Goal: Communication & Community: Connect with others

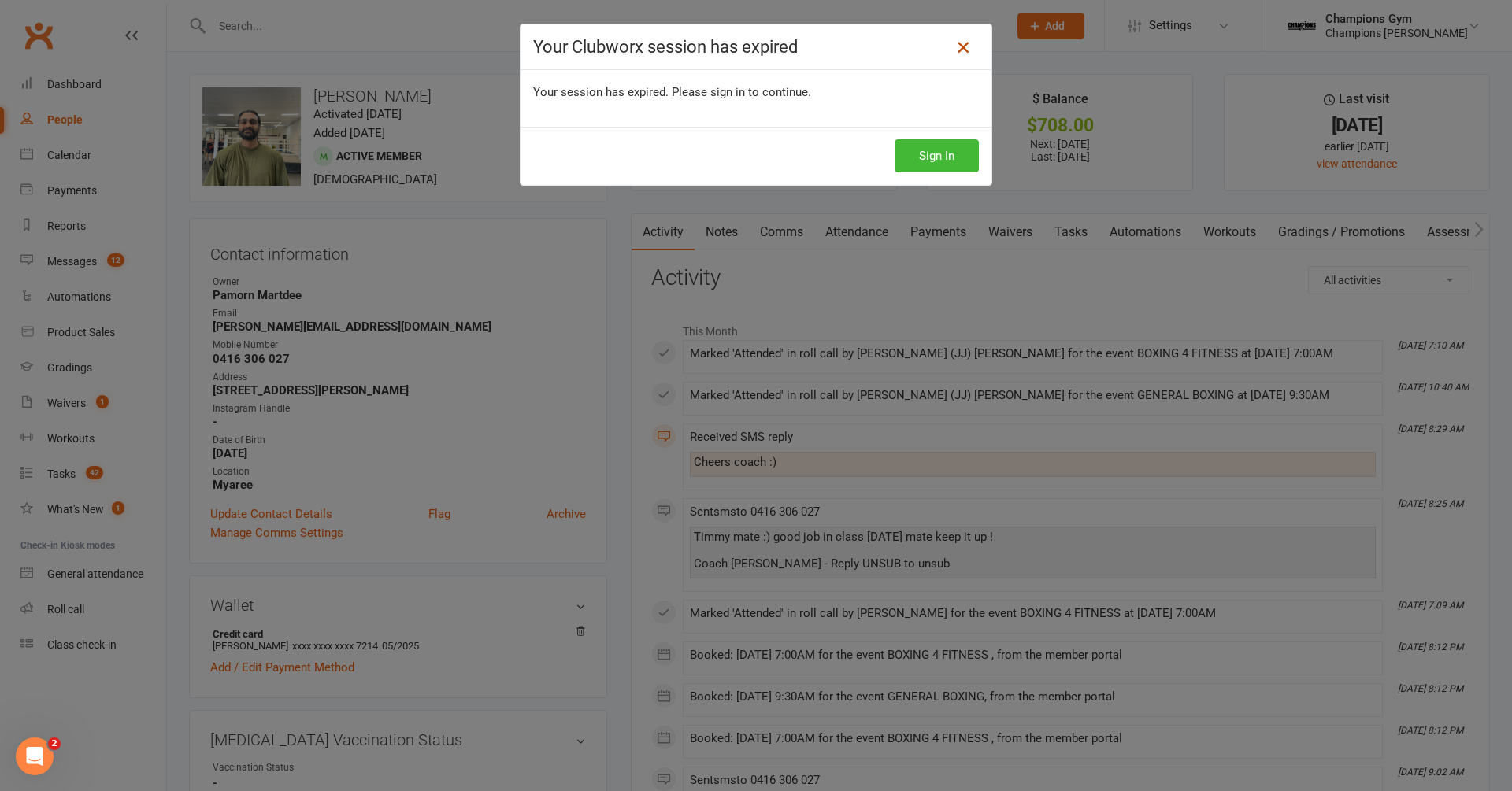
click at [958, 55] on icon at bounding box center [963, 47] width 19 height 19
click at [959, 45] on icon at bounding box center [963, 47] width 19 height 19
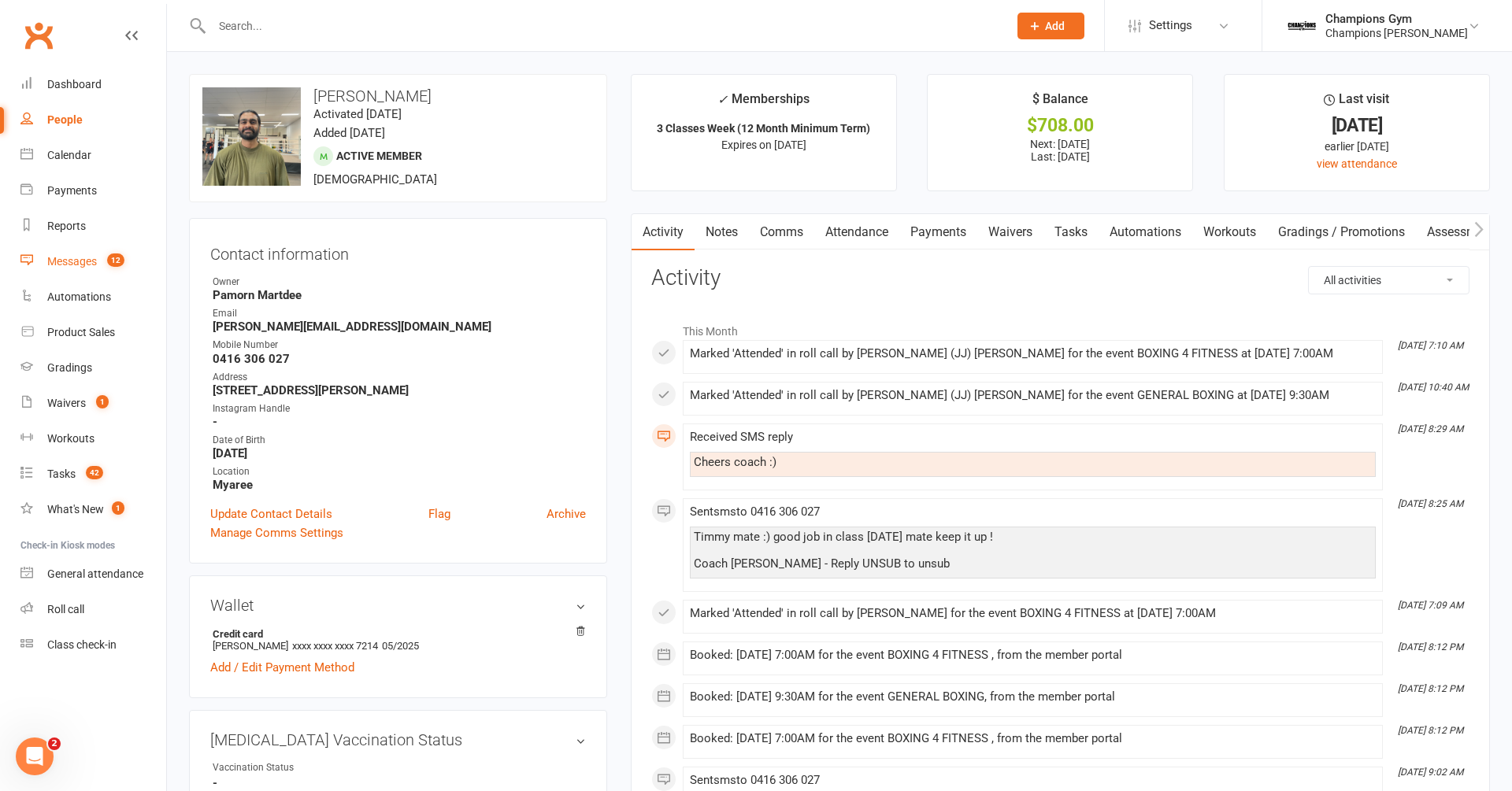
click at [88, 251] on link "Messages 12" at bounding box center [93, 262] width 146 height 36
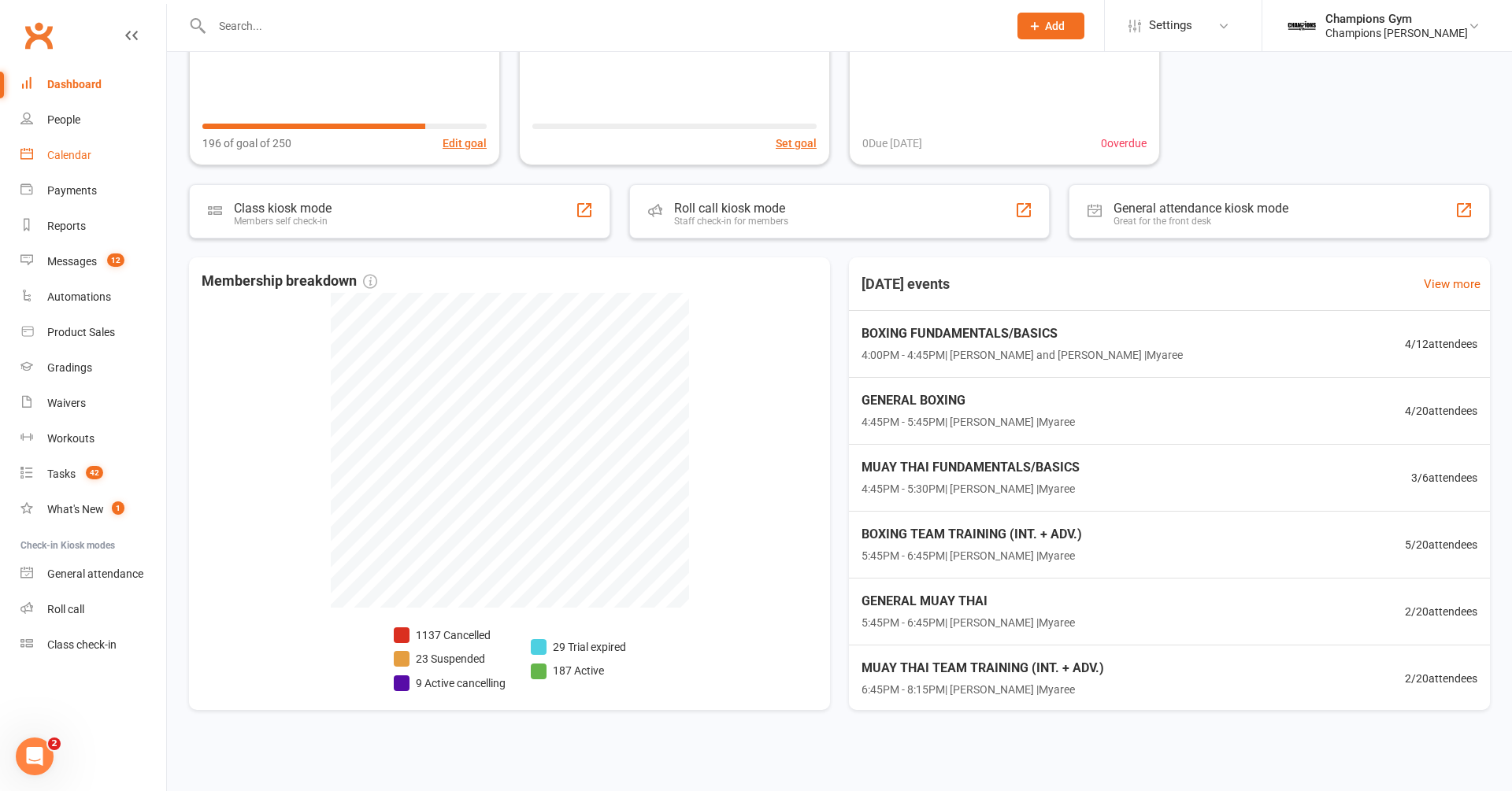
click at [71, 164] on link "Calendar" at bounding box center [93, 156] width 146 height 36
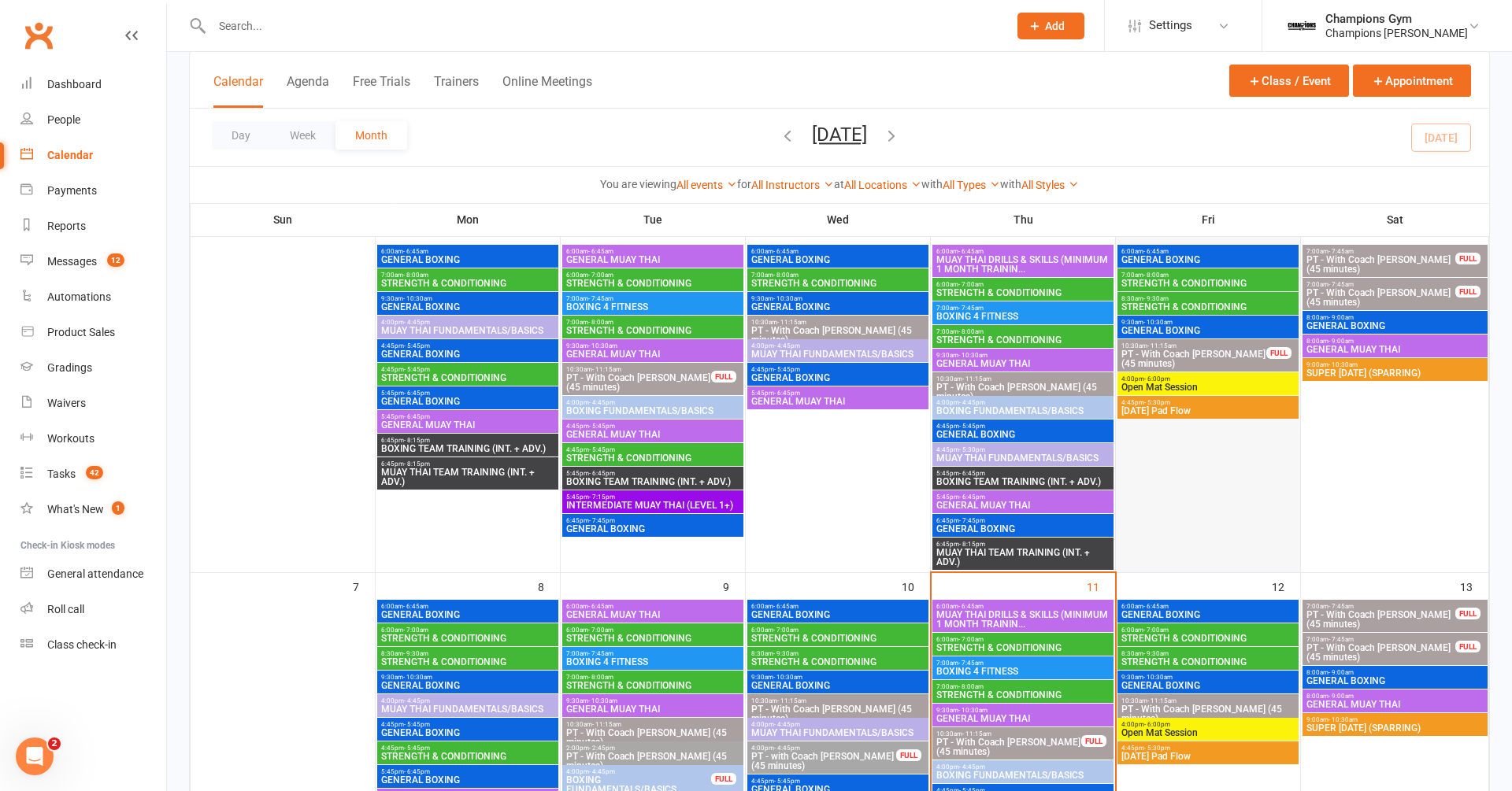
scroll to position [139, 0]
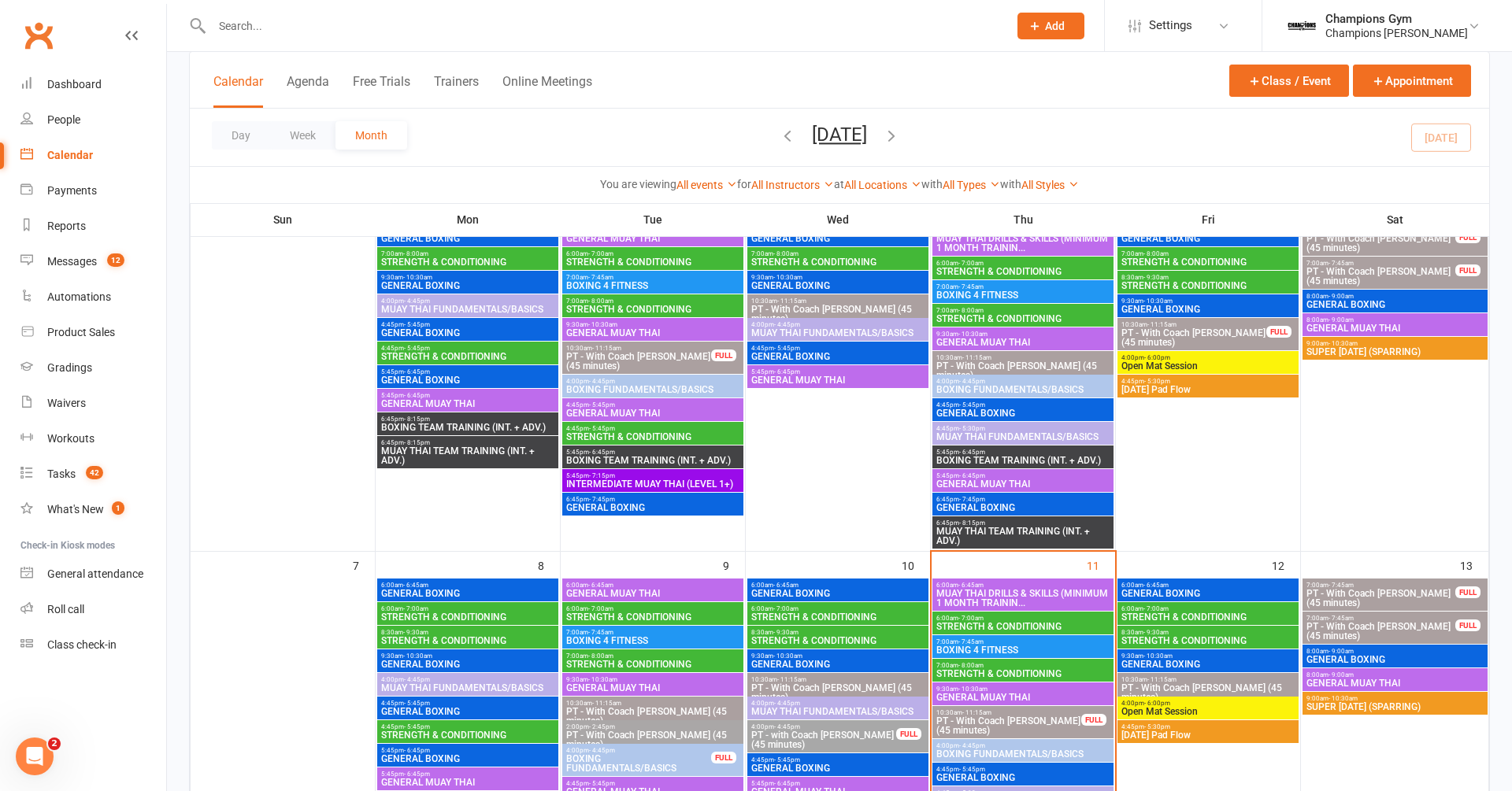
click at [1237, 595] on span "GENERAL BOXING" at bounding box center [1208, 594] width 174 height 10
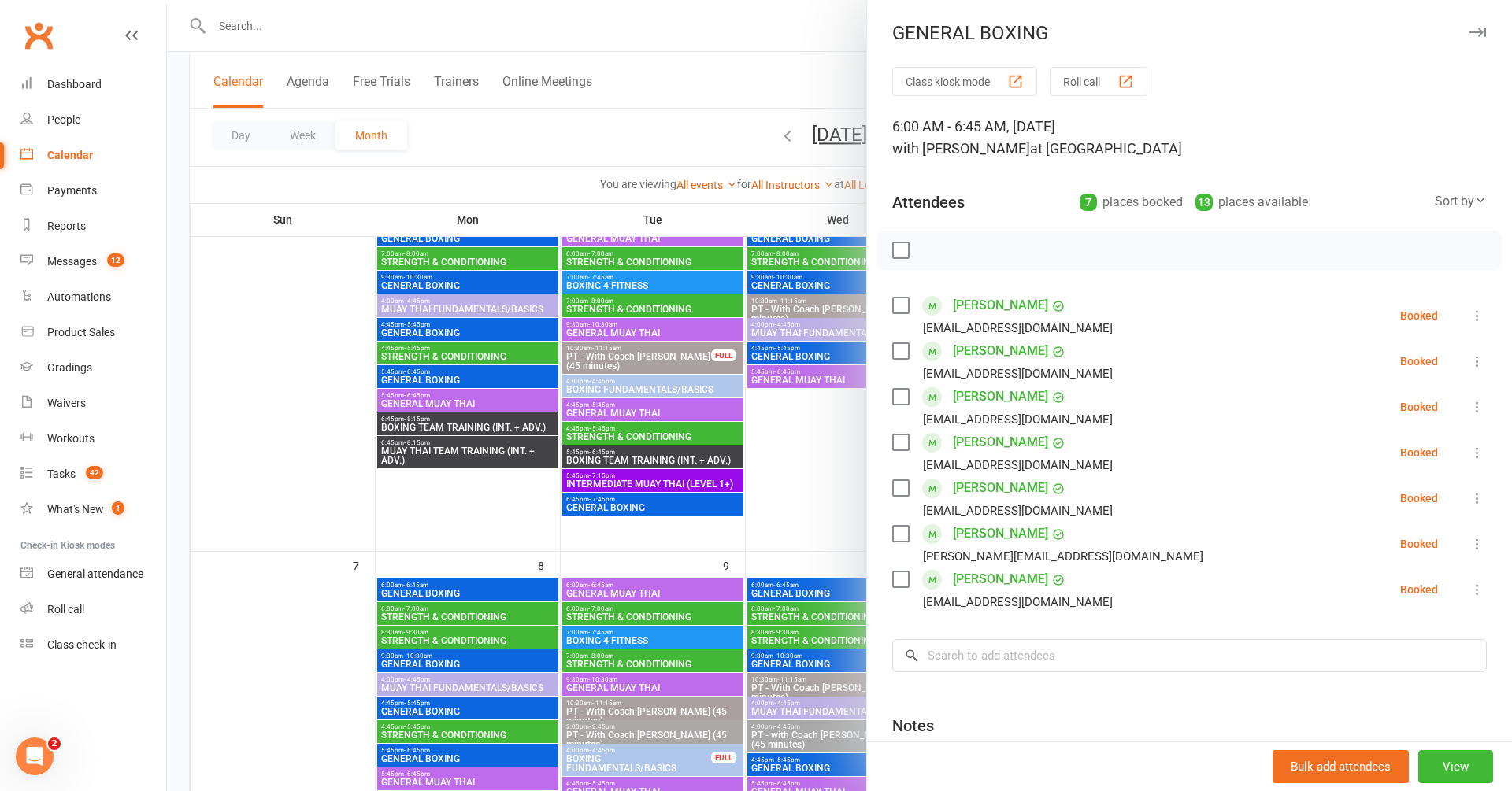
click at [1477, 28] on icon "button" at bounding box center [1477, 33] width 17 height 10
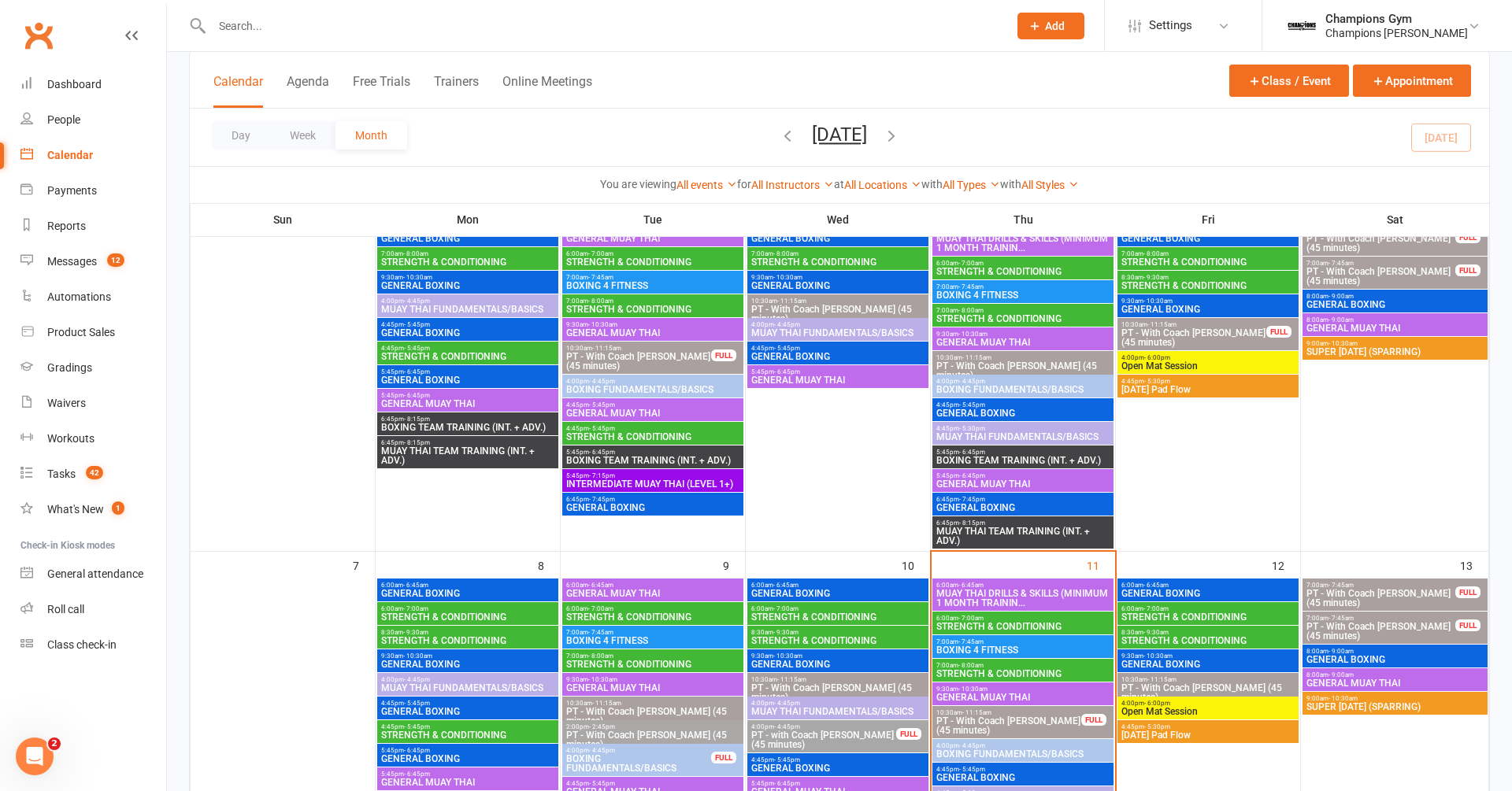
click at [1208, 615] on span "STRENGTH & CONDITIONING" at bounding box center [1208, 618] width 174 height 10
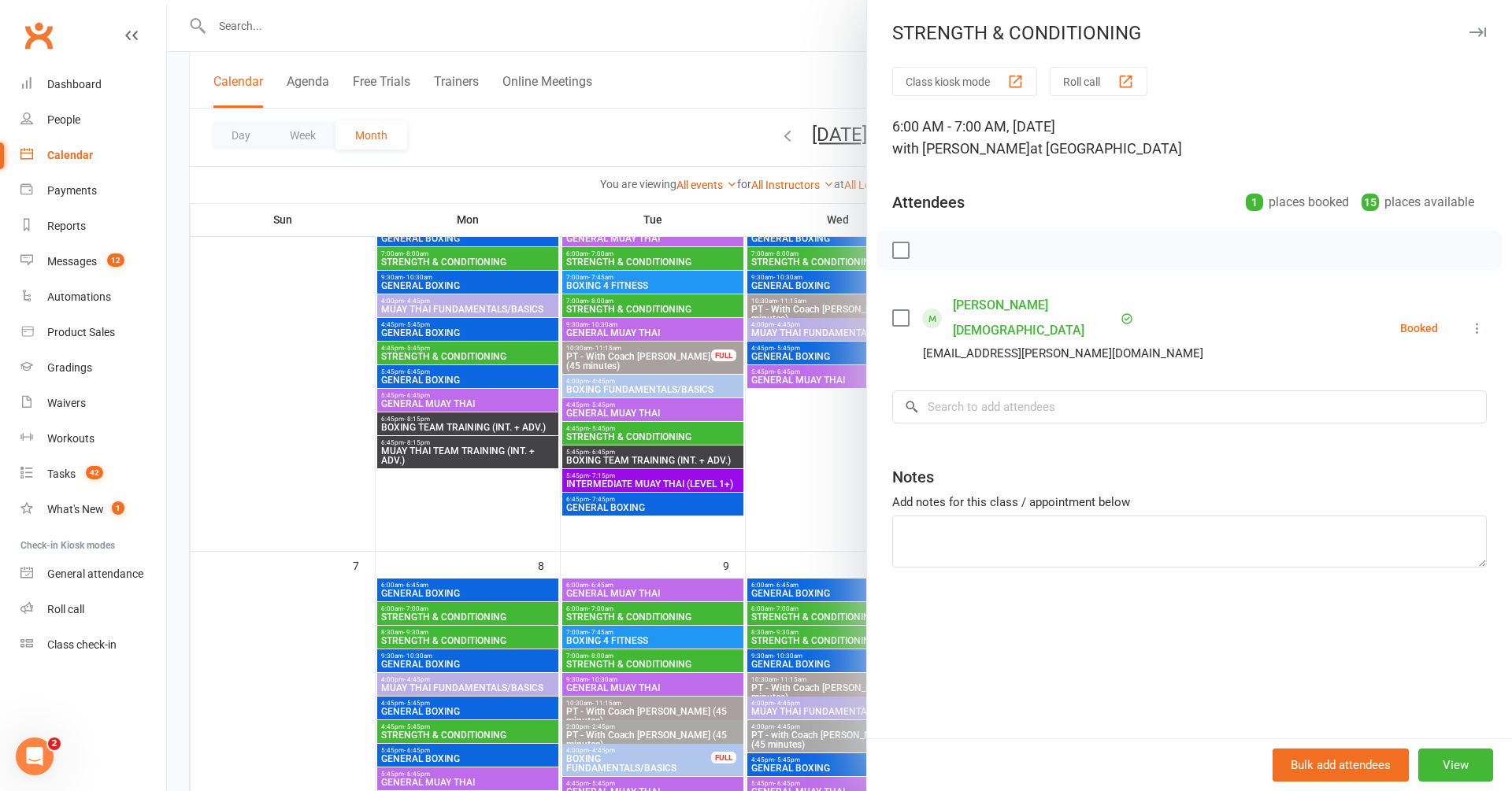
click at [1476, 28] on icon "button" at bounding box center [1477, 33] width 17 height 10
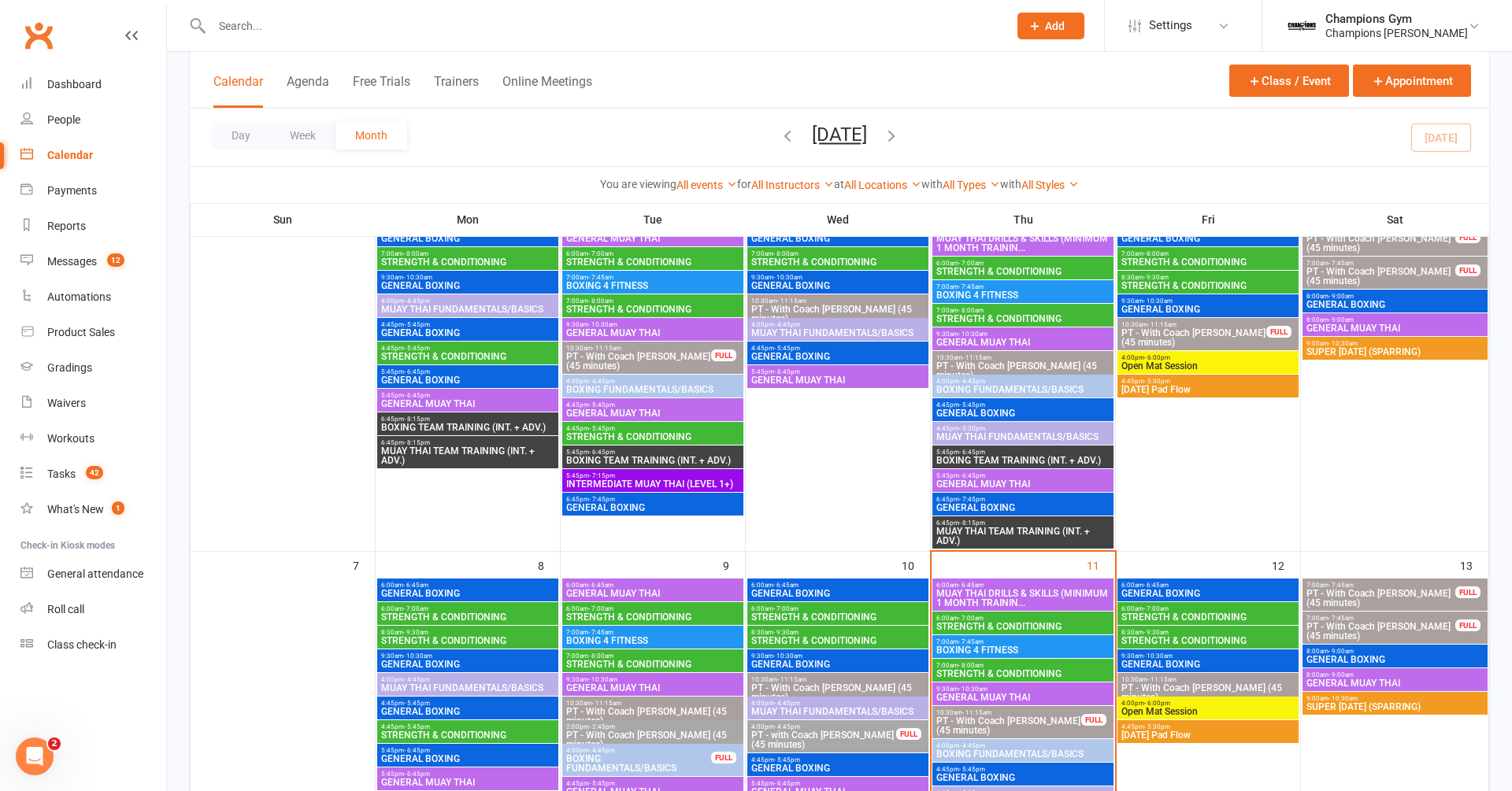
click at [500, 611] on span "6:00am - 7:00am" at bounding box center [468, 609] width 174 height 7
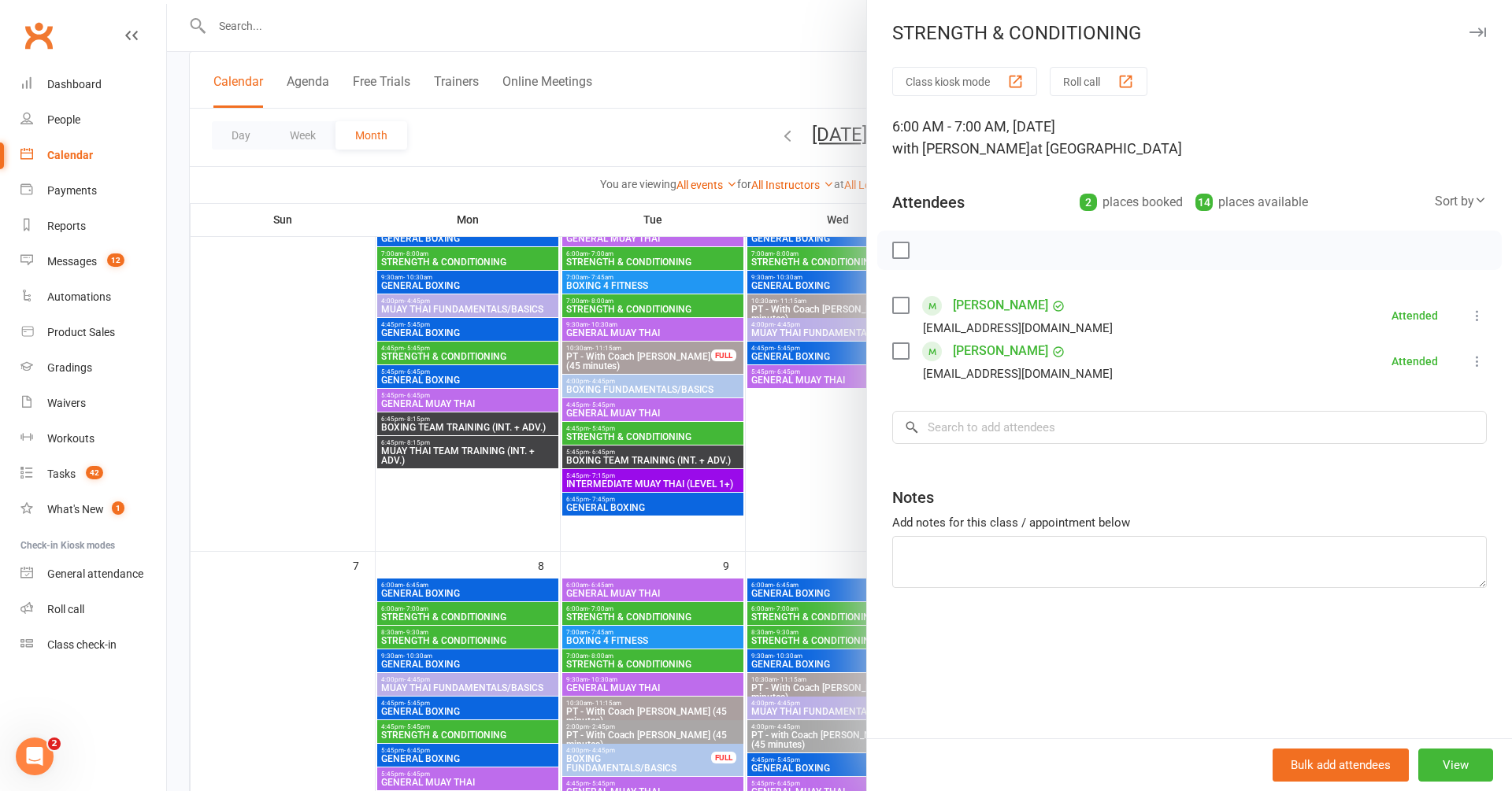
click at [1472, 36] on icon "button" at bounding box center [1477, 33] width 17 height 10
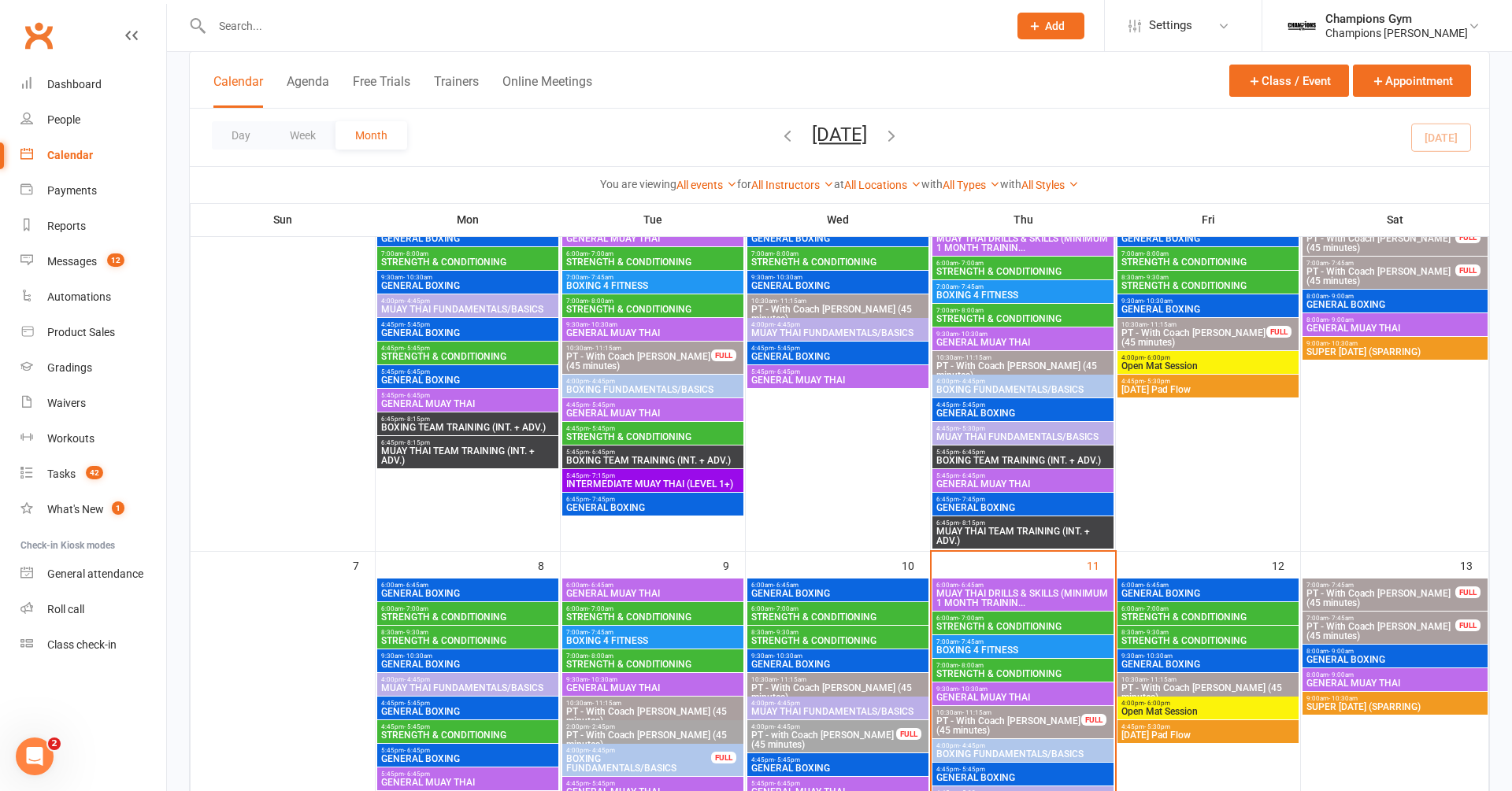
click at [1219, 630] on span "8:30am - 9:30am" at bounding box center [1208, 632] width 174 height 7
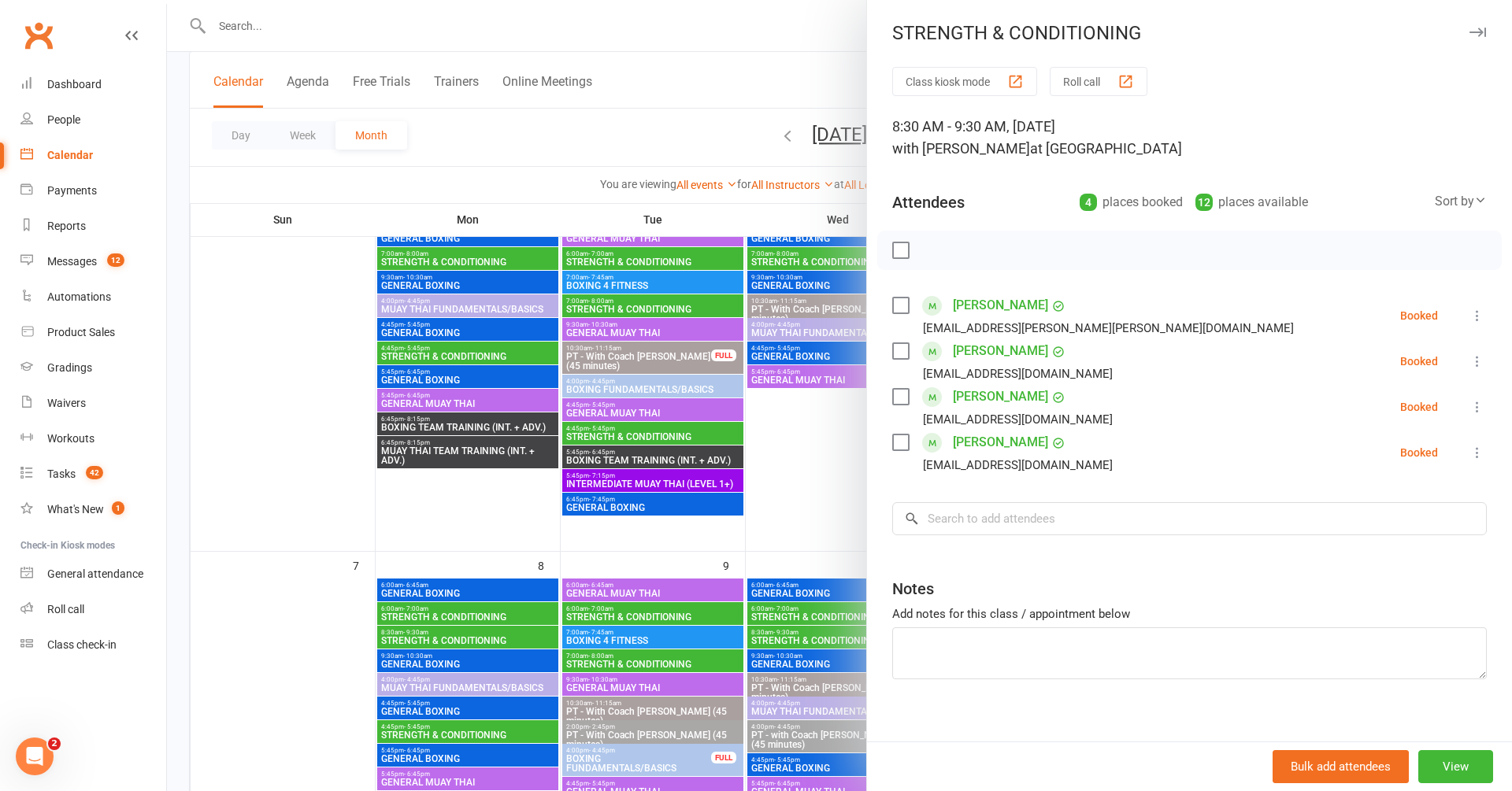
click at [1479, 29] on icon "button" at bounding box center [1477, 33] width 17 height 10
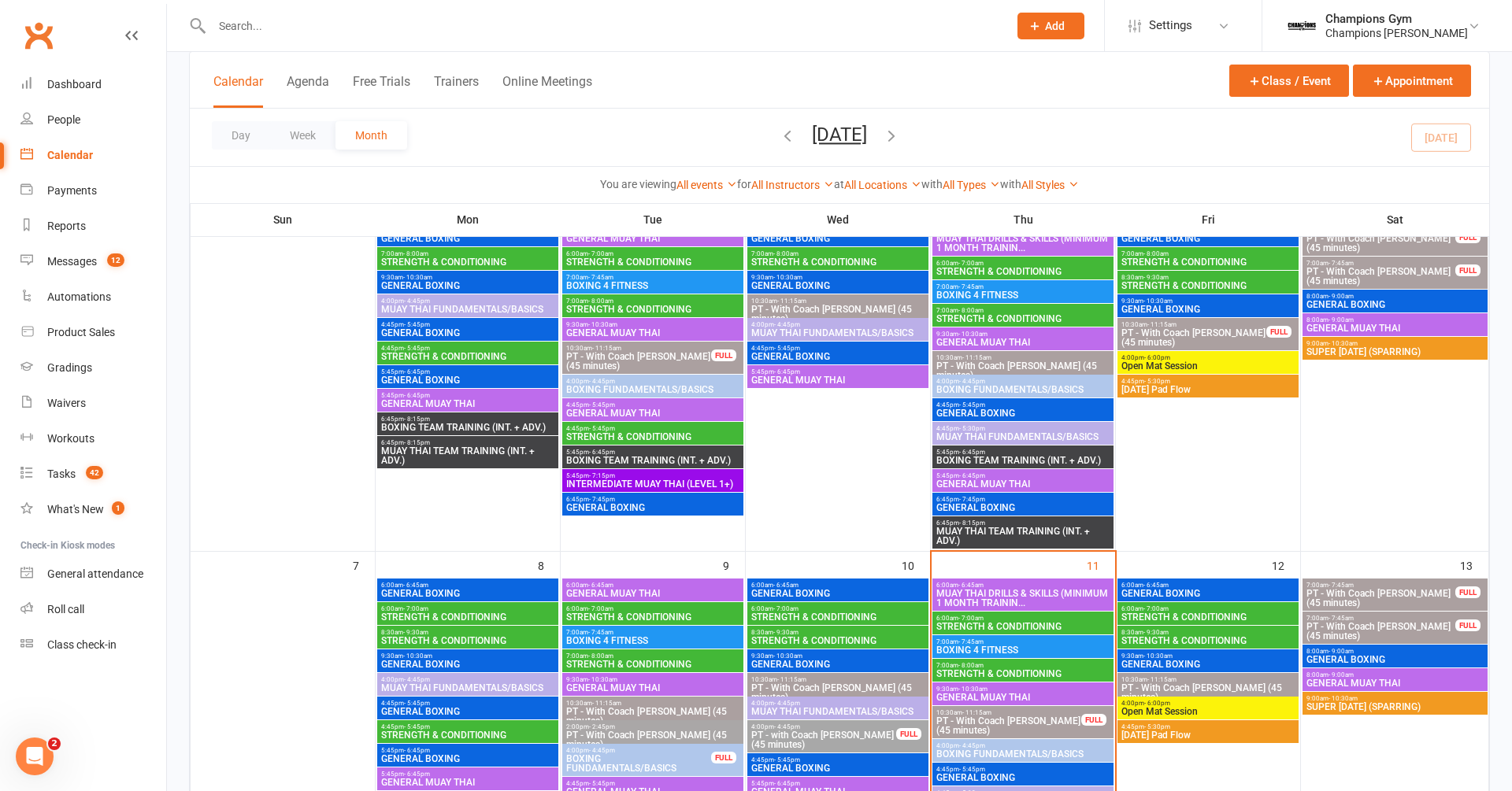
click at [1182, 619] on span "STRENGTH & CONDITIONING" at bounding box center [1208, 618] width 174 height 10
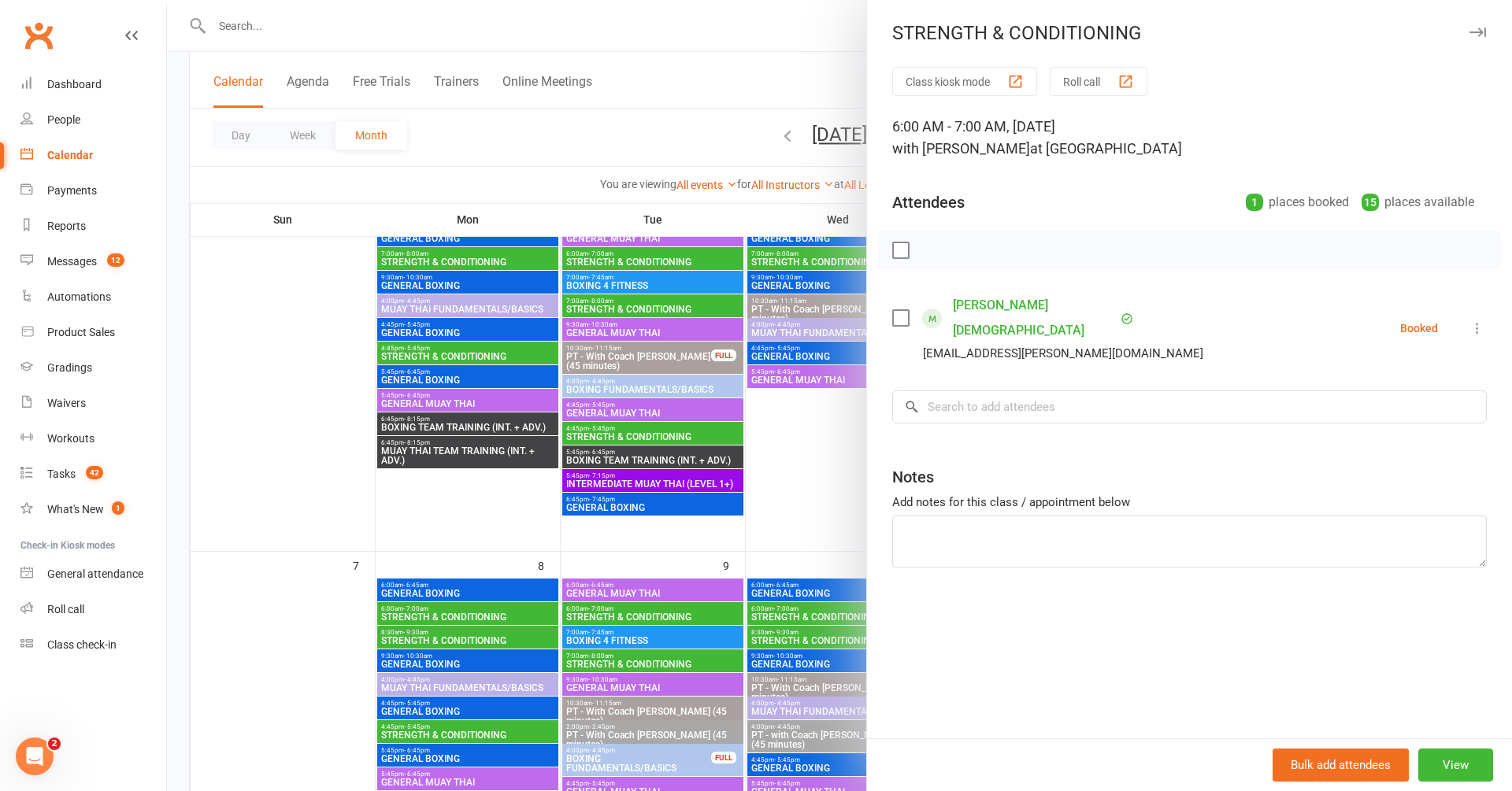
click at [1478, 27] on button "button" at bounding box center [1476, 32] width 19 height 19
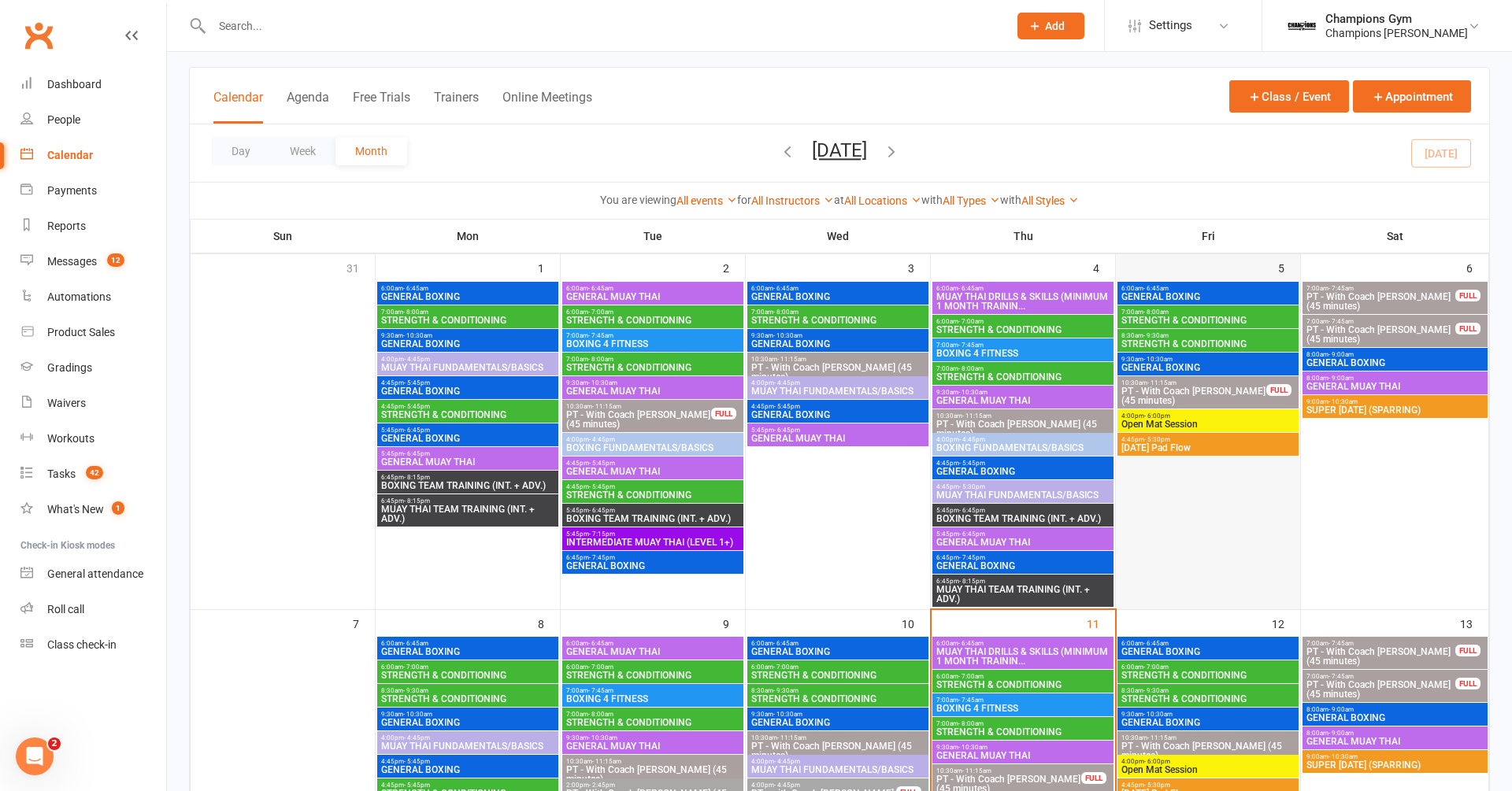
scroll to position [0, 0]
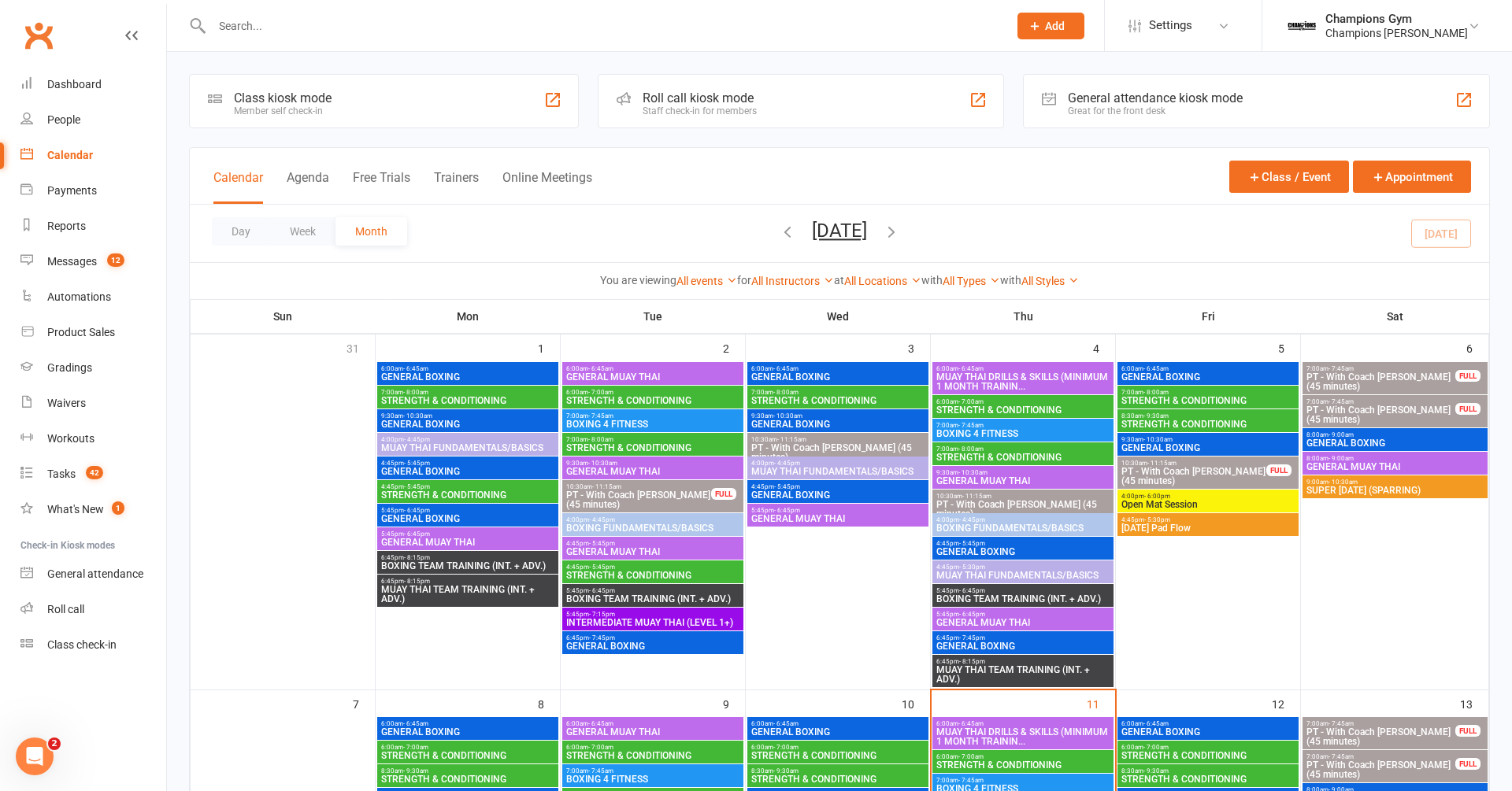
click at [1241, 373] on span "GENERAL BOXING" at bounding box center [1208, 378] width 174 height 10
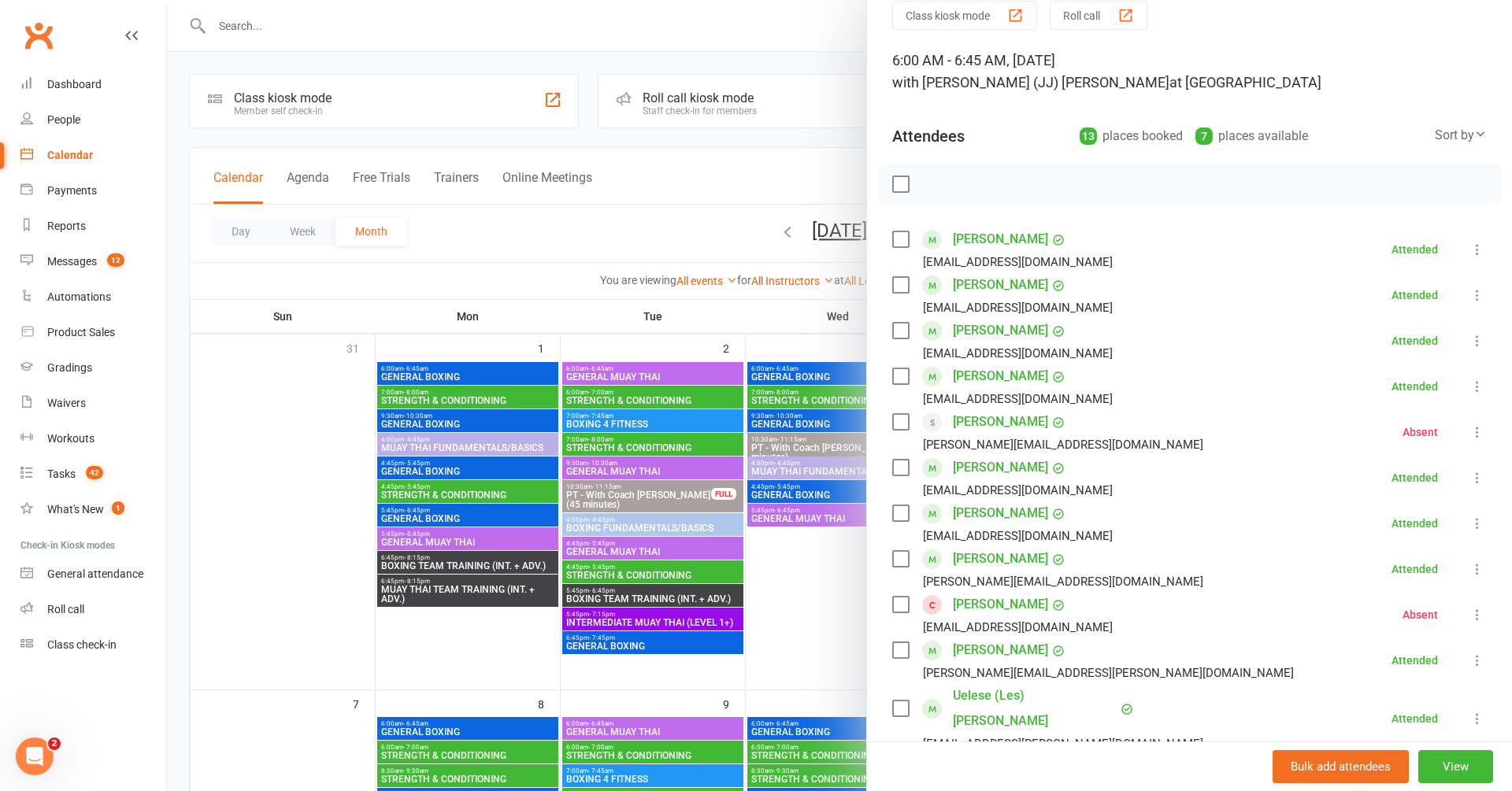
scroll to position [48, 0]
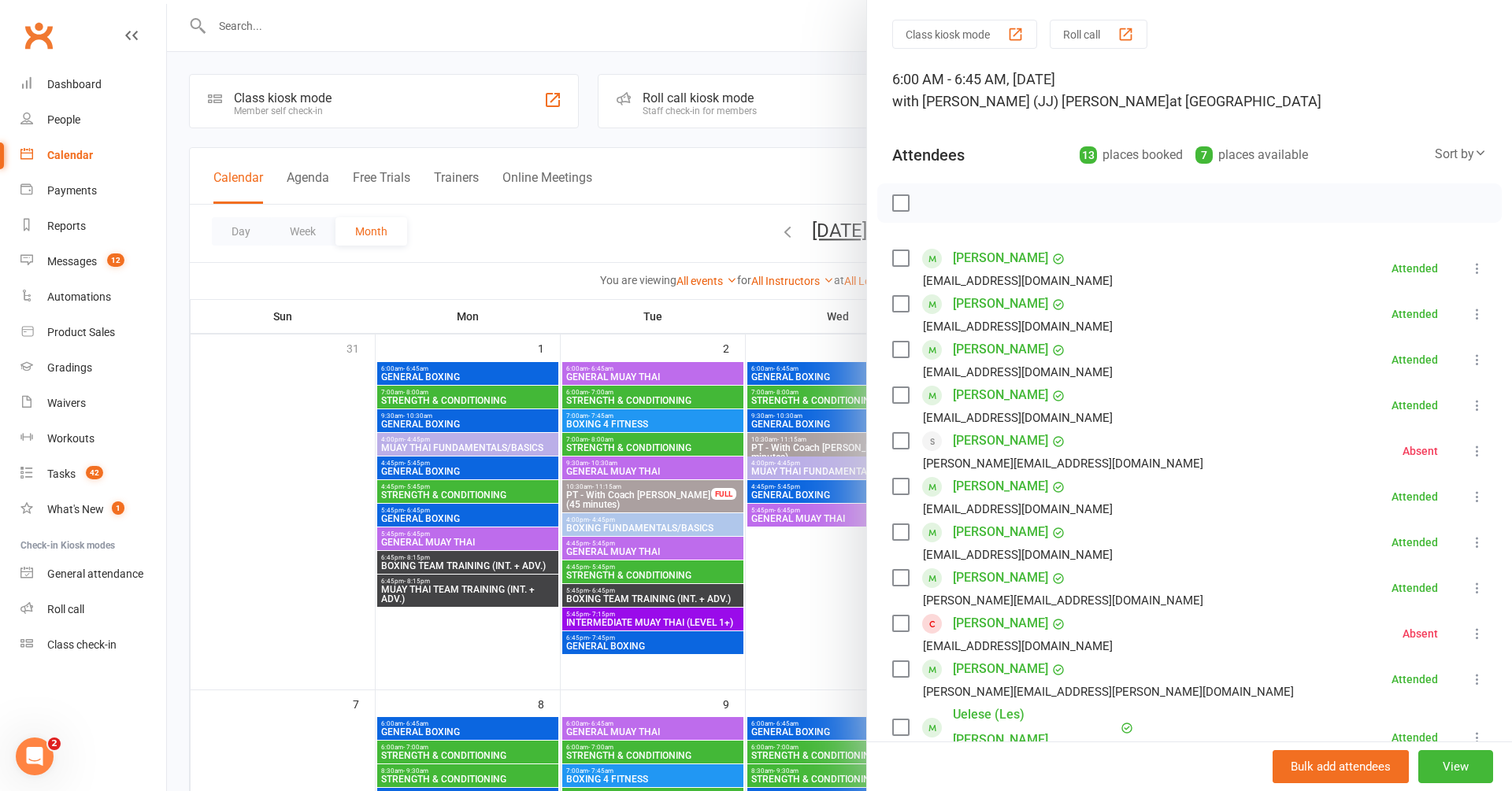
click at [899, 204] on label at bounding box center [900, 203] width 16 height 16
click at [1006, 201] on icon "button" at bounding box center [1000, 202] width 17 height 17
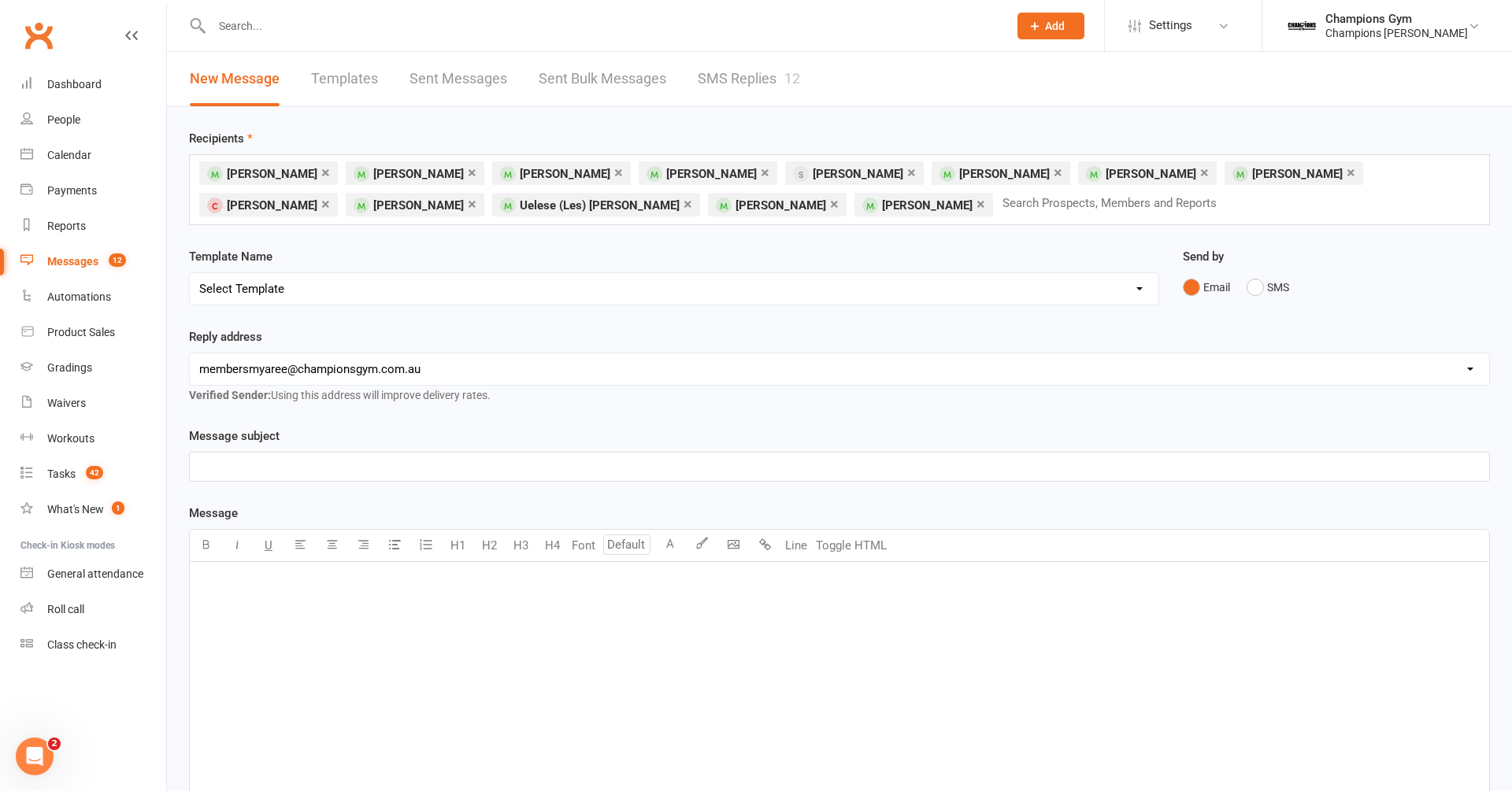
click at [907, 174] on link "×" at bounding box center [911, 171] width 9 height 25
